Goal: Task Accomplishment & Management: Complete application form

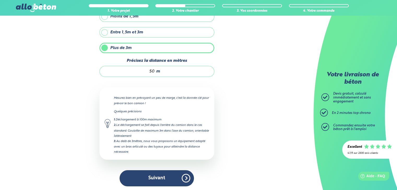
click at [178, 176] on button "Suivant" at bounding box center [157, 179] width 74 height 16
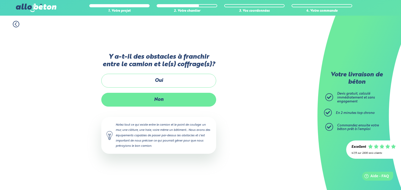
click at [166, 100] on label "Non" at bounding box center [158, 100] width 115 height 14
click at [0, 0] on input "Non" at bounding box center [0, 0] width 0 height 0
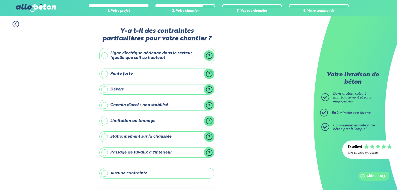
click at [106, 75] on label "Pente forte" at bounding box center [157, 74] width 115 height 10
click at [0, 0] on input "Pente forte" at bounding box center [0, 0] width 0 height 0
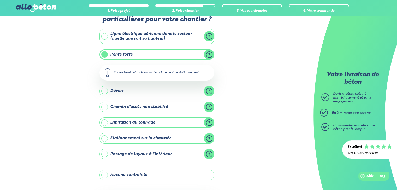
scroll to position [26, 0]
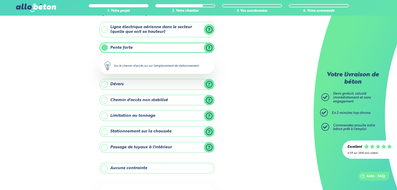
click at [105, 167] on label "Aucune contrainte" at bounding box center [157, 168] width 115 height 10
click at [0, 0] on input "Aucune contrainte" at bounding box center [0, 0] width 0 height 0
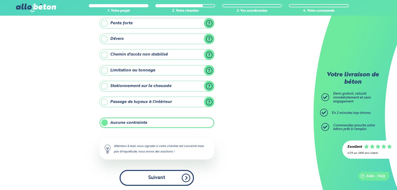
click at [151, 181] on button "Suivant" at bounding box center [157, 178] width 74 height 16
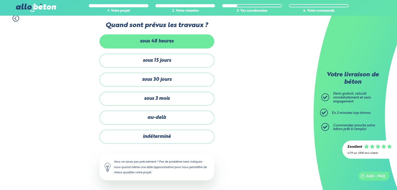
click at [169, 44] on label "sous 48 heures" at bounding box center [157, 41] width 115 height 14
click at [0, 0] on input "sous 48 heures" at bounding box center [0, 0] width 0 height 0
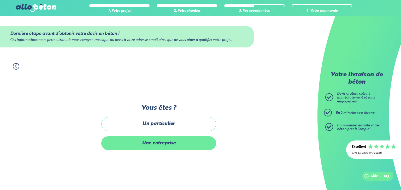
click at [161, 146] on label "Une entreprise" at bounding box center [158, 144] width 115 height 14
click at [0, 0] on input "Une entreprise" at bounding box center [0, 0] width 0 height 0
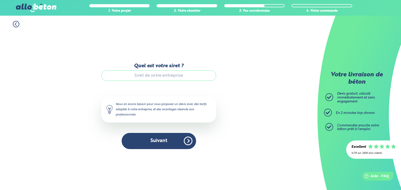
click at [146, 76] on input "Quel est votre siret ?" at bounding box center [158, 76] width 115 height 10
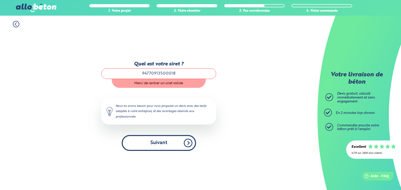
type input "94770913500018"
click at [167, 143] on button "Suivant" at bounding box center [159, 143] width 74 height 16
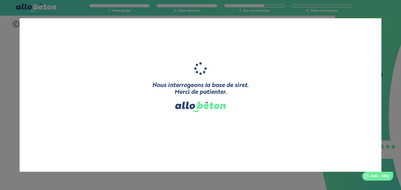
type input "[[GEOGRAPHIC_DATA]]"
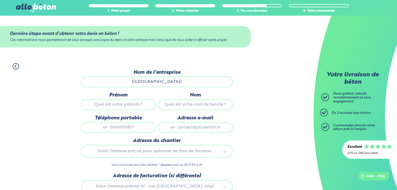
click at [155, 80] on input "[[GEOGRAPHIC_DATA]]" at bounding box center [157, 82] width 152 height 10
click at [166, 79] on input "[[GEOGRAPHIC_DATA]]" at bounding box center [157, 82] width 152 height 10
click at [141, 82] on input "[[GEOGRAPHIC_DATA]]" at bounding box center [157, 82] width 152 height 10
click at [176, 84] on input "[[GEOGRAPHIC_DATA]]" at bounding box center [157, 82] width 152 height 10
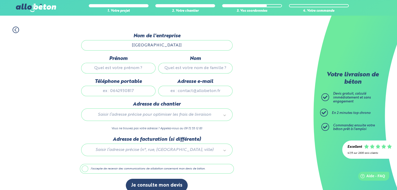
scroll to position [43, 0]
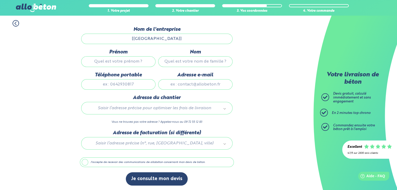
click at [141, 37] on input "[[GEOGRAPHIC_DATA]]" at bounding box center [157, 39] width 152 height 10
click at [120, 65] on input "Prénom" at bounding box center [118, 61] width 74 height 10
type input "[DEMOGRAPHIC_DATA]"
type input "CHIADMI"
type input "0757574307"
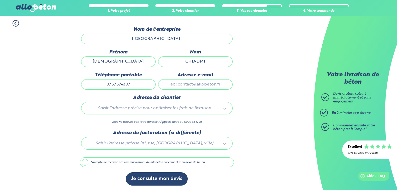
type input "[EMAIL_ADDRESS][DOMAIN_NAME]"
type input "[STREET_ADDRESS]"
click at [175, 113] on div "[STREET_ADDRESS]" at bounding box center [157, 108] width 152 height 13
click at [153, 114] on div "[STREET_ADDRESS]" at bounding box center [157, 108] width 152 height 13
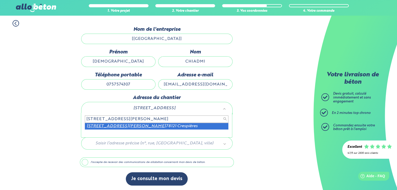
type input "[STREET_ADDRESS][PERSON_NAME]"
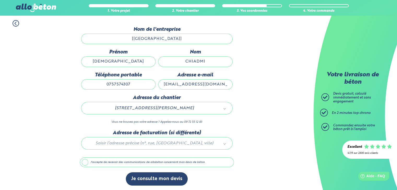
click at [151, 142] on div at bounding box center [157, 142] width 154 height 25
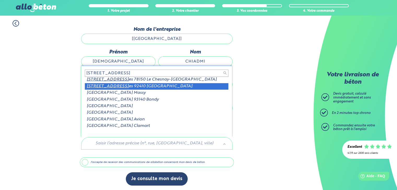
scroll to position [0, 0]
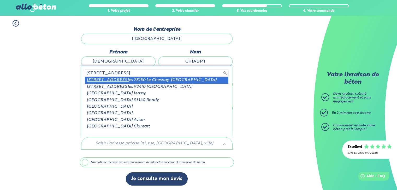
type input "[STREET_ADDRESS]"
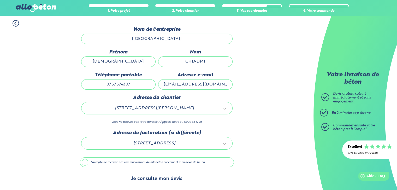
click at [170, 180] on button "Je consulte mon devis" at bounding box center [157, 179] width 62 height 13
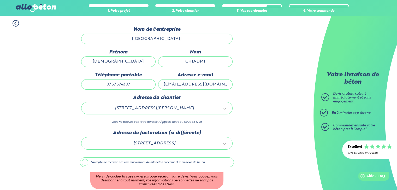
drag, startPoint x: 87, startPoint y: 162, endPoint x: 97, endPoint y: 161, distance: 10.3
click at [87, 162] on label "J'accepte de recevoir des communications de allobéton concernant mon devis de b…" at bounding box center [157, 163] width 154 height 10
click at [0, 0] on input "J'accepte de recevoir des communications de allobéton concernant mon devis de b…" at bounding box center [0, 0] width 0 height 0
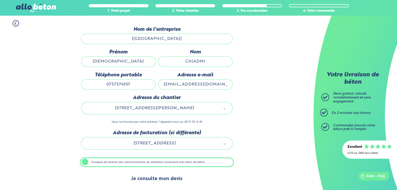
click at [159, 175] on button "Je consulte mon devis" at bounding box center [157, 179] width 62 height 13
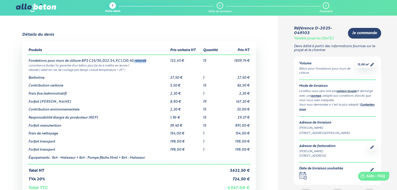
drag, startPoint x: 132, startPoint y: 60, endPoint x: 148, endPoint y: 61, distance: 16.3
click at [148, 61] on td "Fondations pour murs de clôture BPS C25/30,D22,S4,XC1,Cl0,40,retardé" at bounding box center [98, 59] width 142 height 8
click at [145, 63] on td "Fondations pour murs de clôture BPS C25/30,D22,S4,XC1,Cl0,40,retardé" at bounding box center [98, 59] width 142 height 8
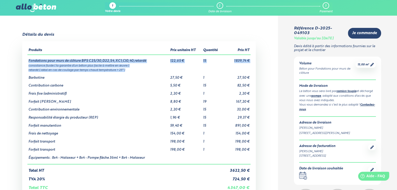
drag, startPoint x: 29, startPoint y: 61, endPoint x: 129, endPoint y: 71, distance: 100.5
click at [129, 71] on tbody "Fondations pour murs de clôture BPS C25/30,D22,S4,XC1,Cl0,40,retardé 122,65 € 1…" at bounding box center [138, 110] width 223 height 110
click at [136, 68] on td "retardé ( idéal en cas de coulage par temps chaud température > 25° )" at bounding box center [138, 70] width 223 height 4
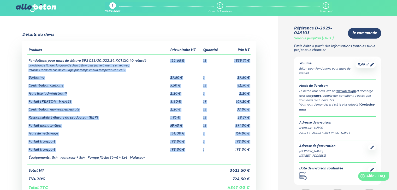
drag, startPoint x: 170, startPoint y: 61, endPoint x: 242, endPoint y: 149, distance: 114.2
click at [207, 149] on tbody "Fondations pour murs de clôture BPS C25/30,D22,S4,XC1,Cl0,40,retardé 122,65 € 1…" at bounding box center [138, 110] width 223 height 110
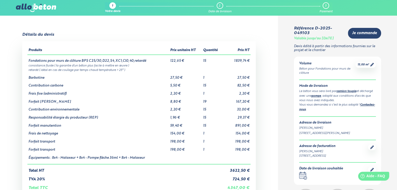
click at [247, 148] on td "198,00 €" at bounding box center [236, 148] width 29 height 8
drag, startPoint x: 252, startPoint y: 152, endPoint x: 29, endPoint y: 58, distance: 241.6
click at [29, 58] on div "Produits Prix unitaire HT Quantité Prix HT Fondations pour murs de clôture BPS …" at bounding box center [139, 118] width 234 height 155
